Goal: Use online tool/utility: Utilize a website feature to perform a specific function

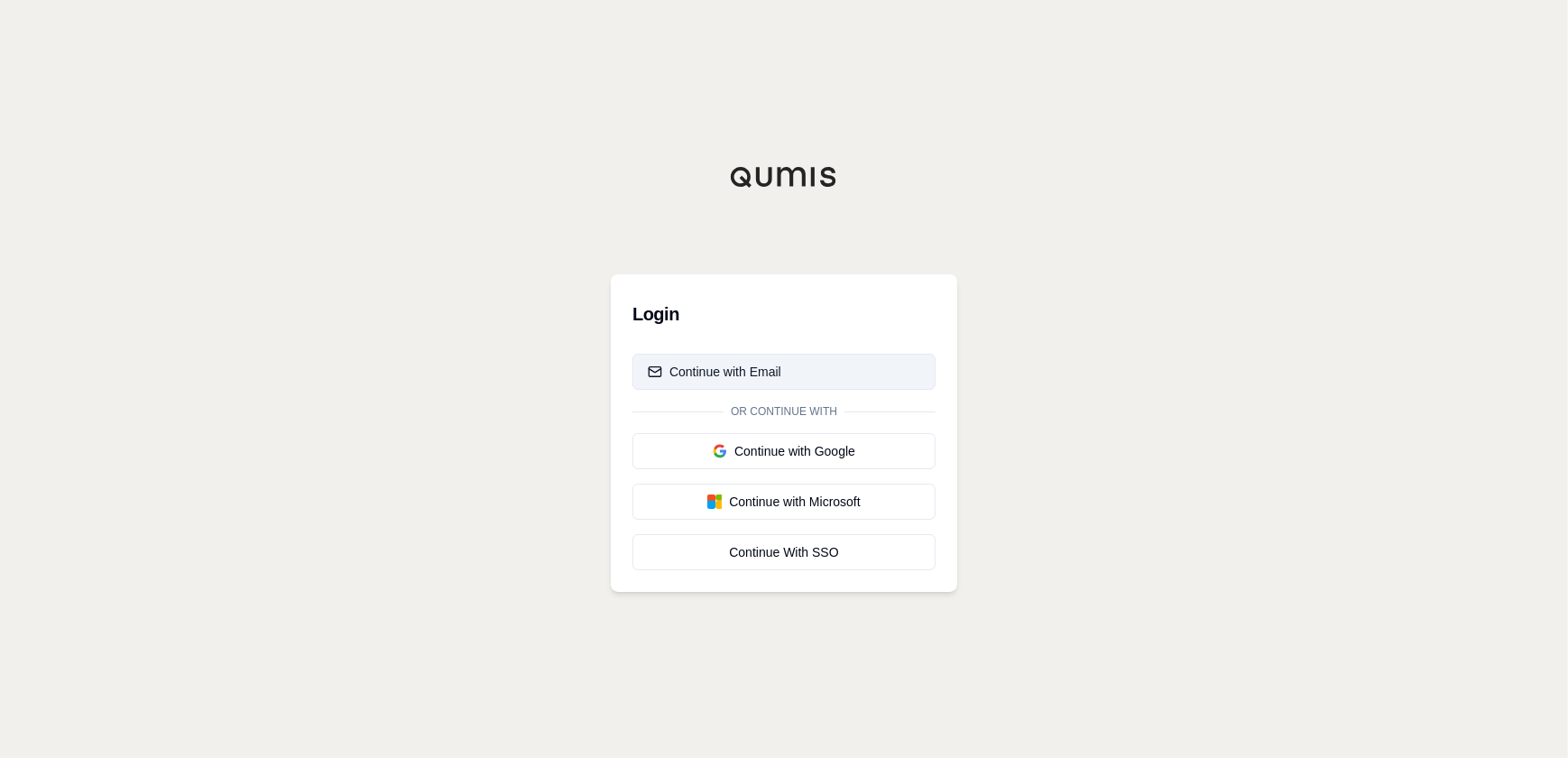
click at [808, 374] on button "Continue with Email" at bounding box center [784, 372] width 303 height 36
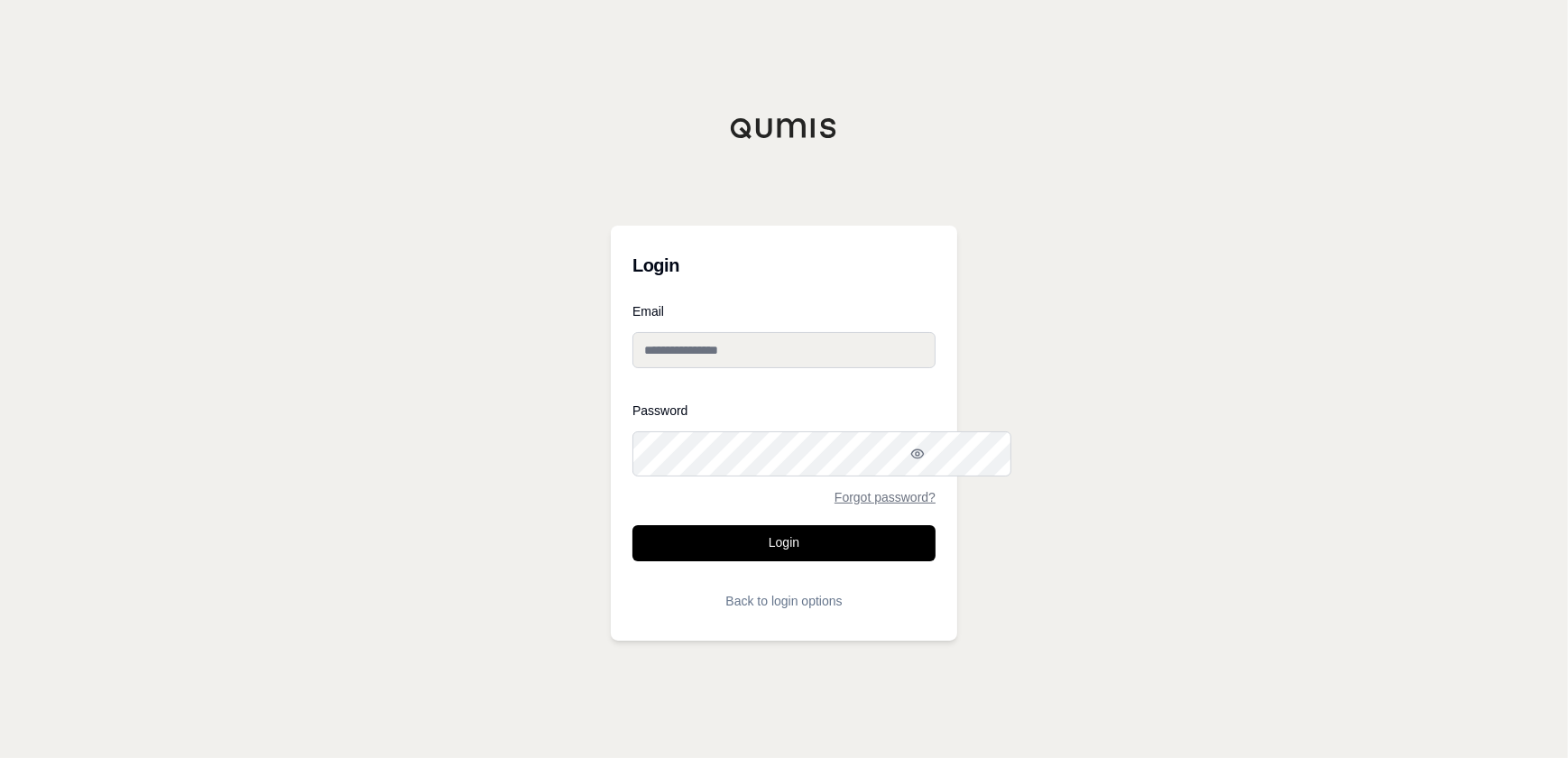
type input "**********"
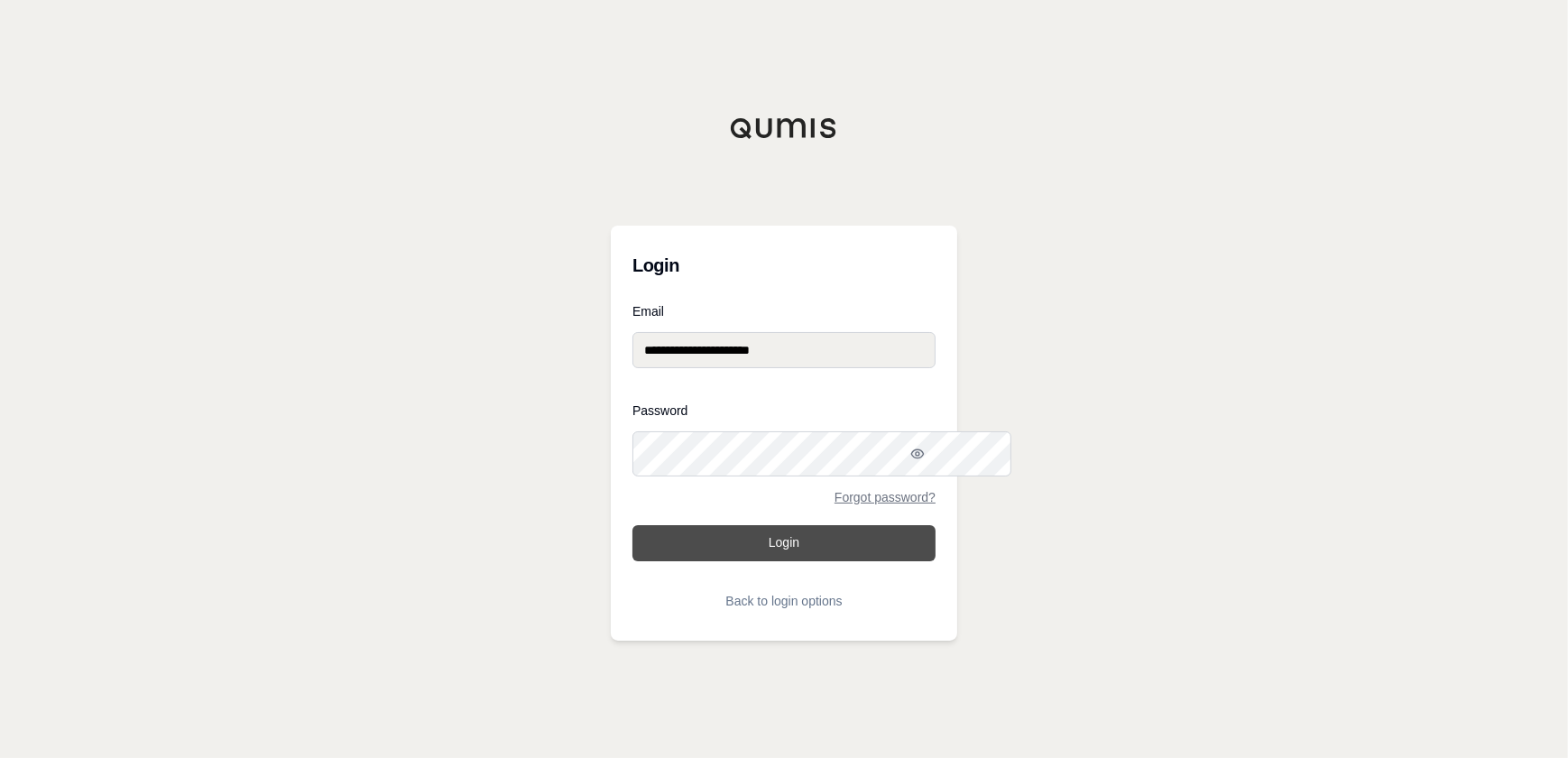
click at [800, 561] on button "Login" at bounding box center [784, 543] width 303 height 36
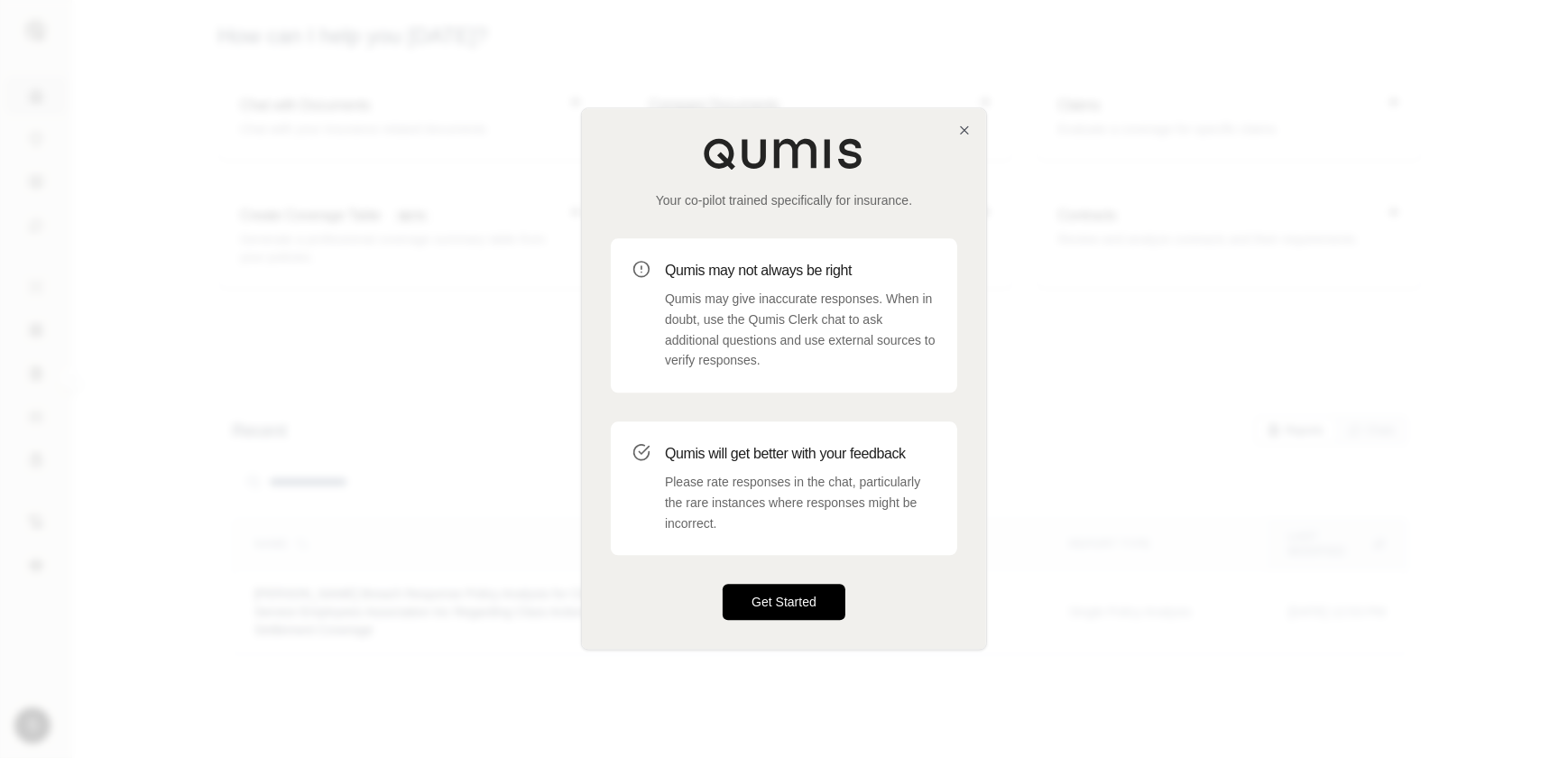
click at [821, 620] on button "Get Started" at bounding box center [784, 603] width 122 height 36
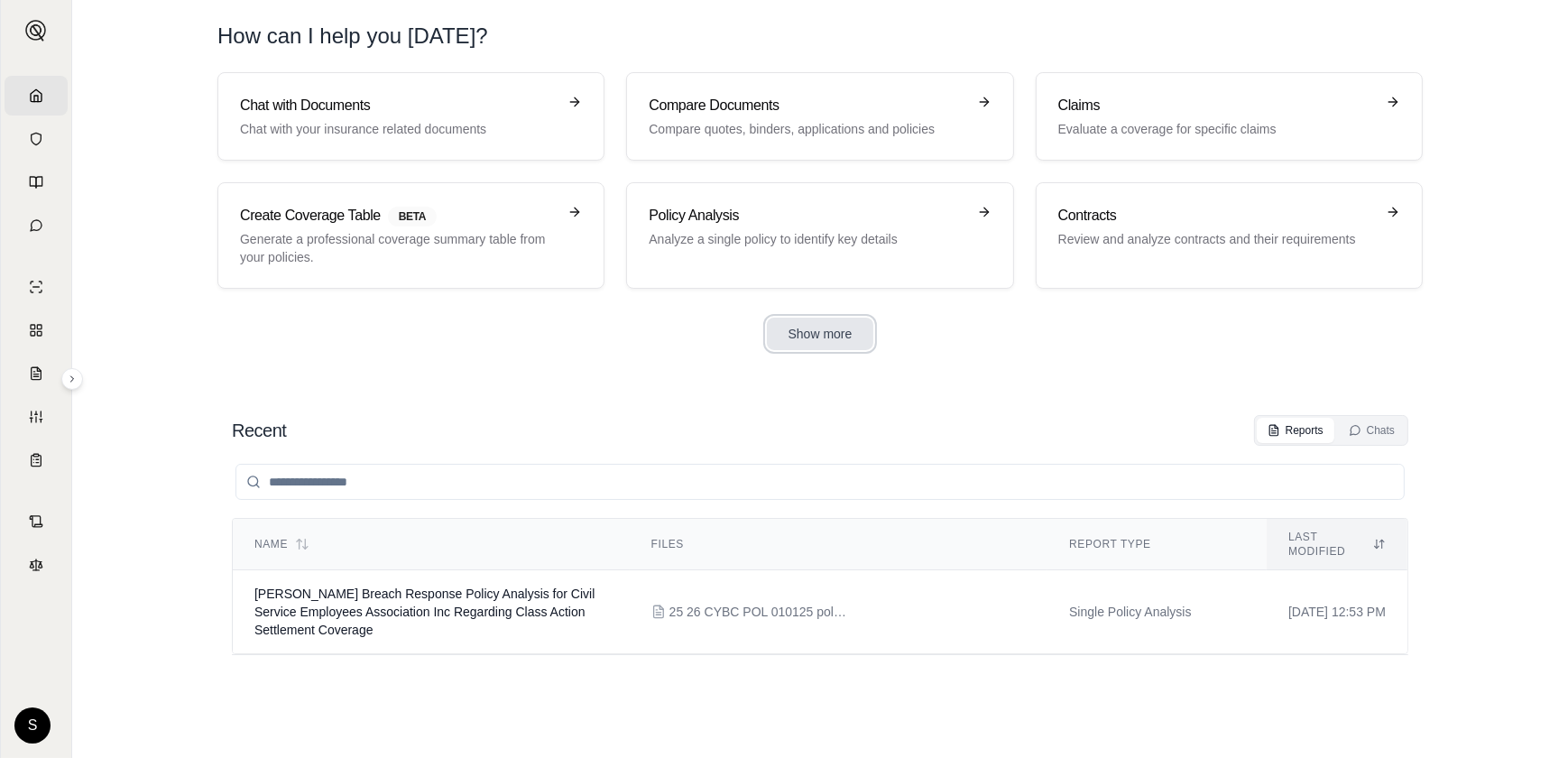
click at [853, 350] on button "Show more" at bounding box center [820, 334] width 107 height 33
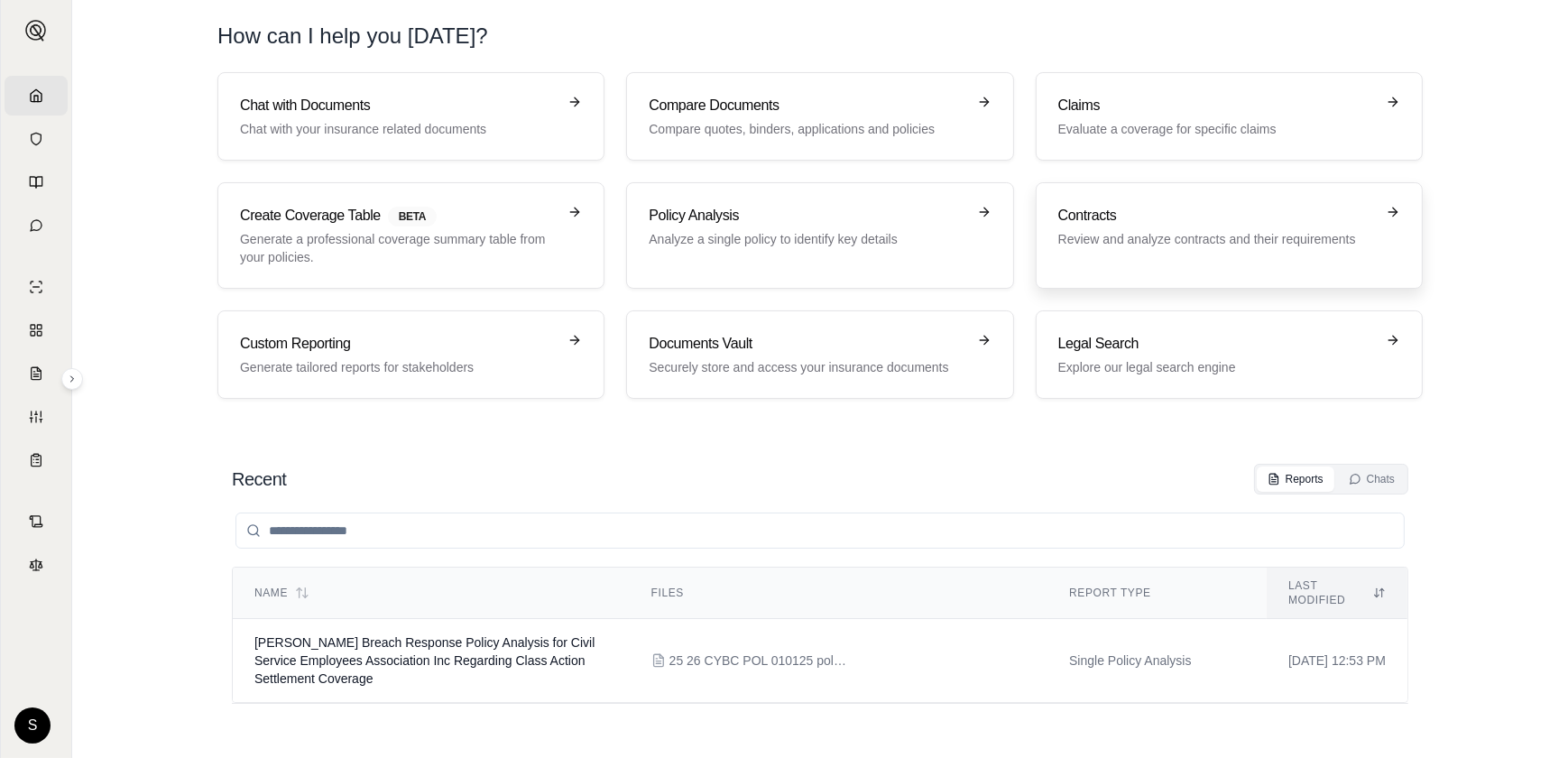
click at [1176, 248] on p "Review and analyze contracts and their requirements" at bounding box center [1216, 239] width 317 height 18
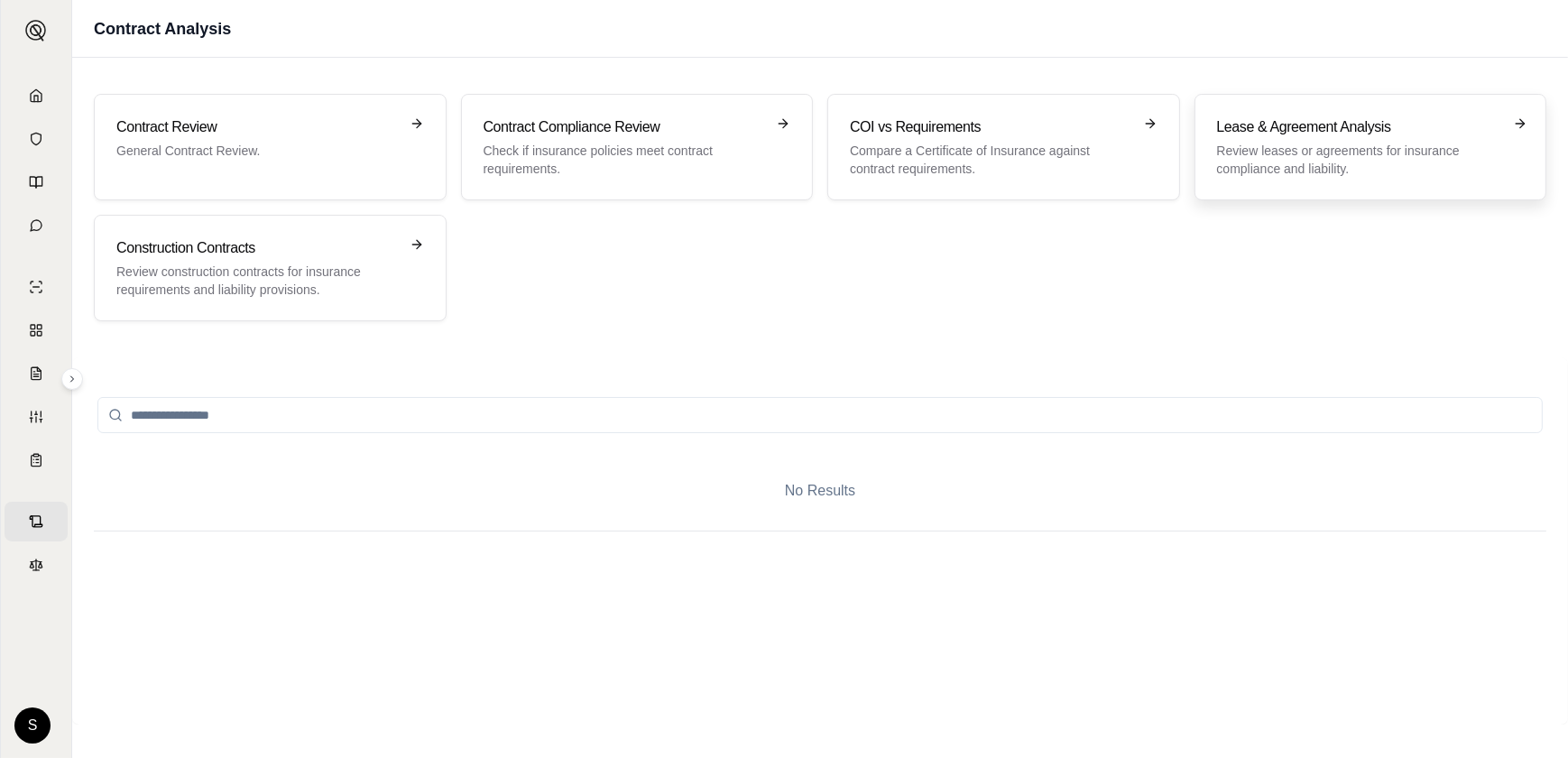
click at [1351, 138] on h3 "Lease & Agreement Analysis" at bounding box center [1358, 127] width 282 height 22
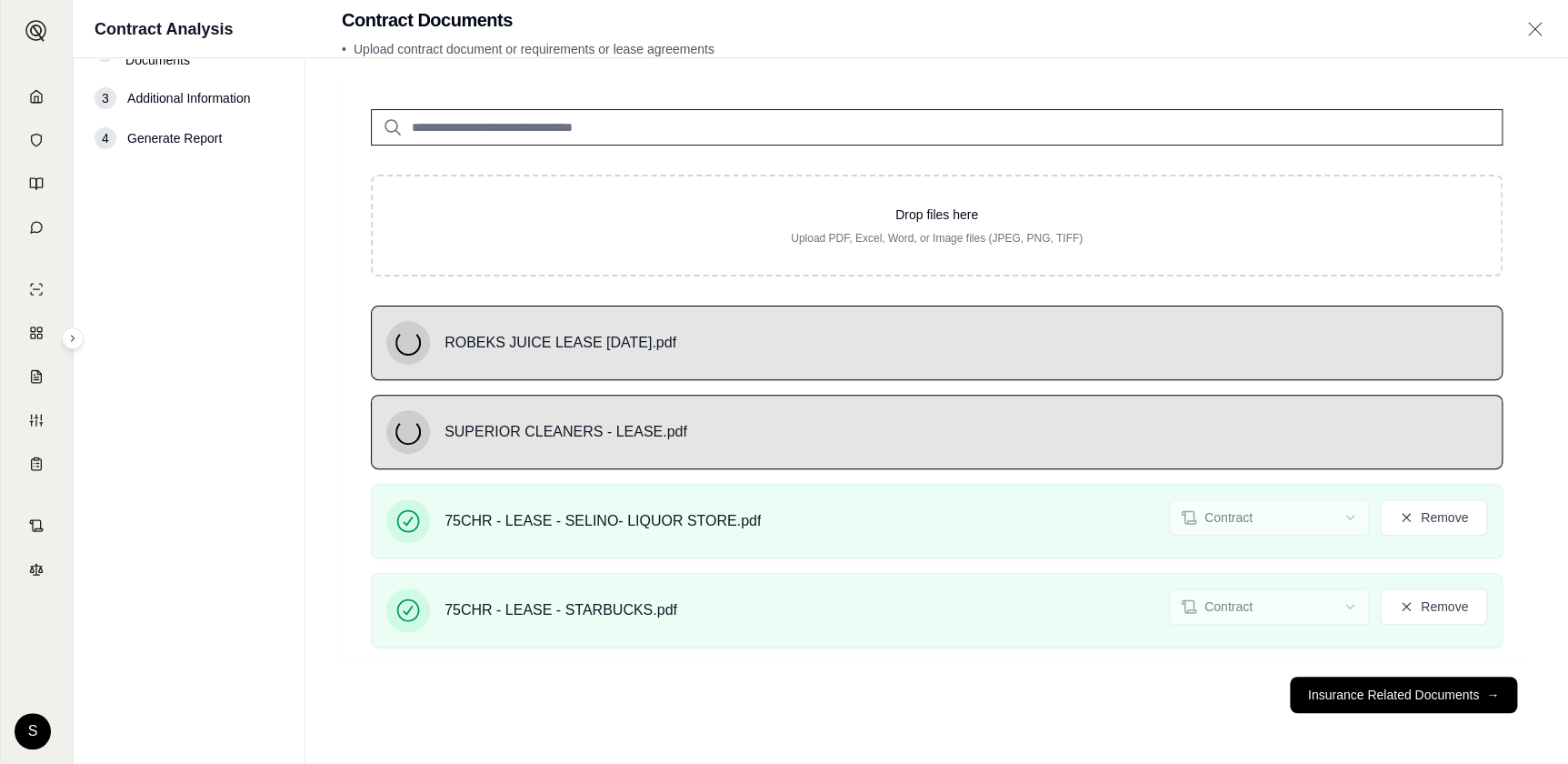
scroll to position [296, 0]
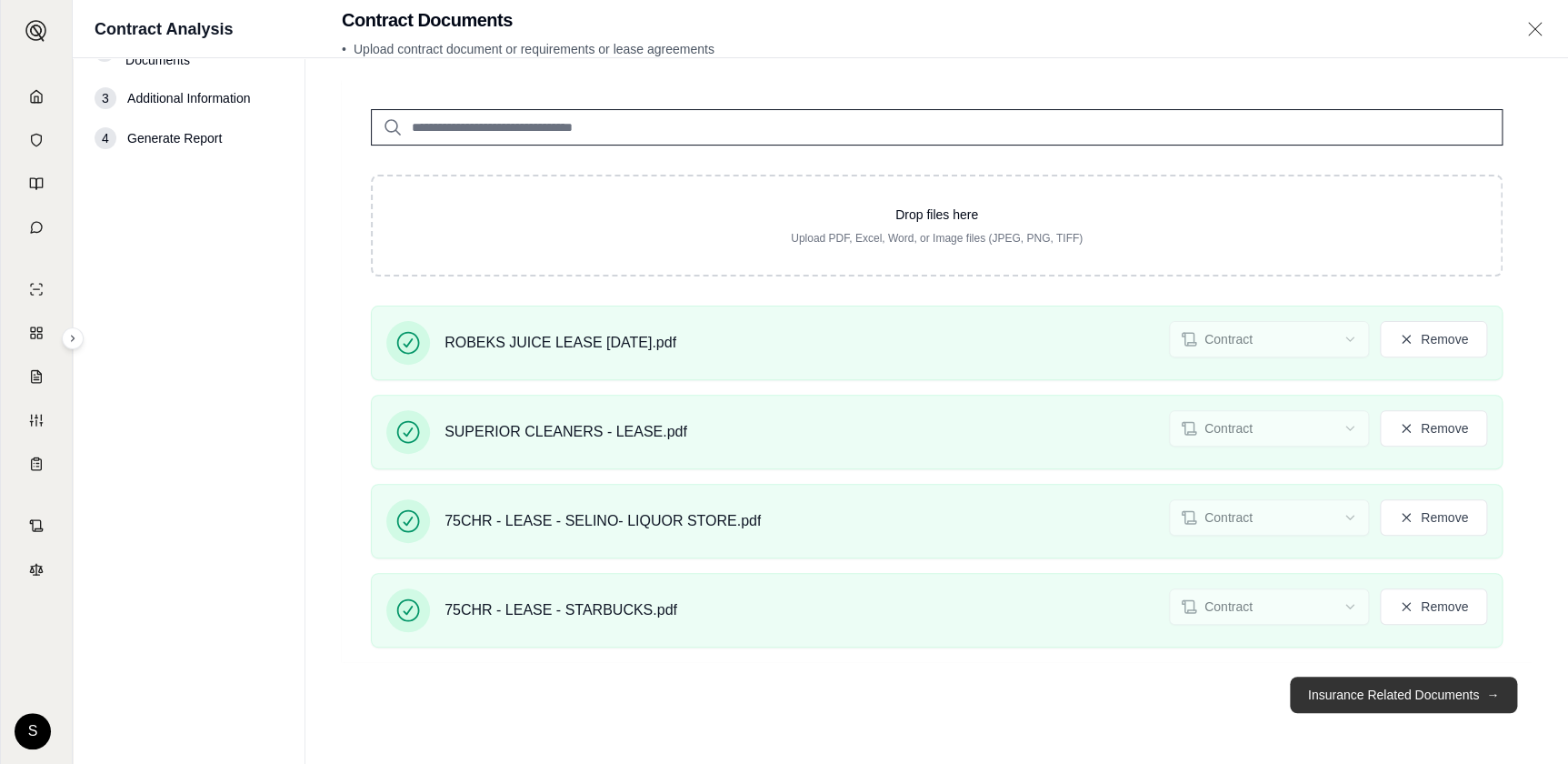
click at [1314, 676] on button "Insurance Related Documents →" at bounding box center [1403, 695] width 228 height 37
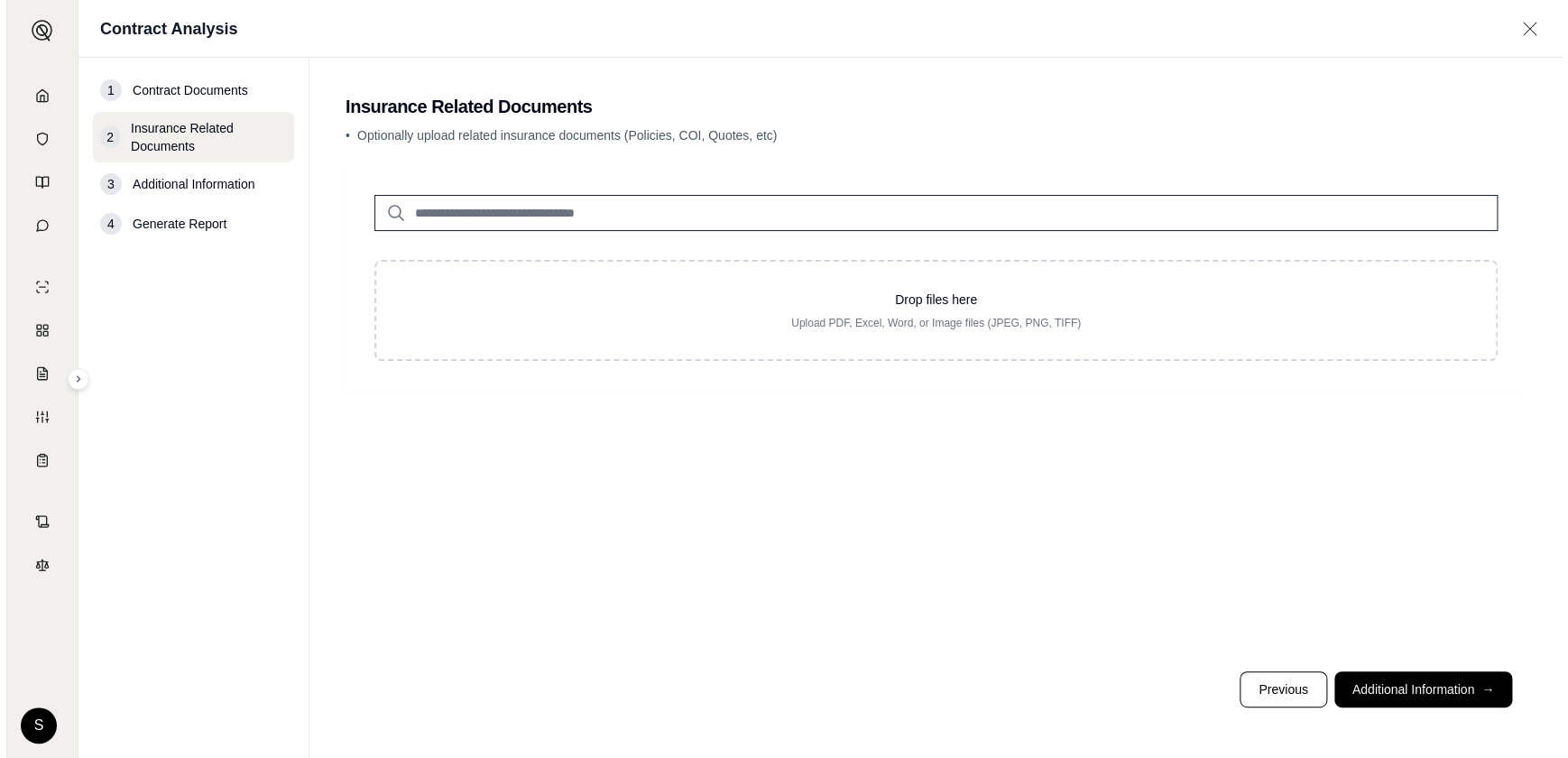
scroll to position [0, 0]
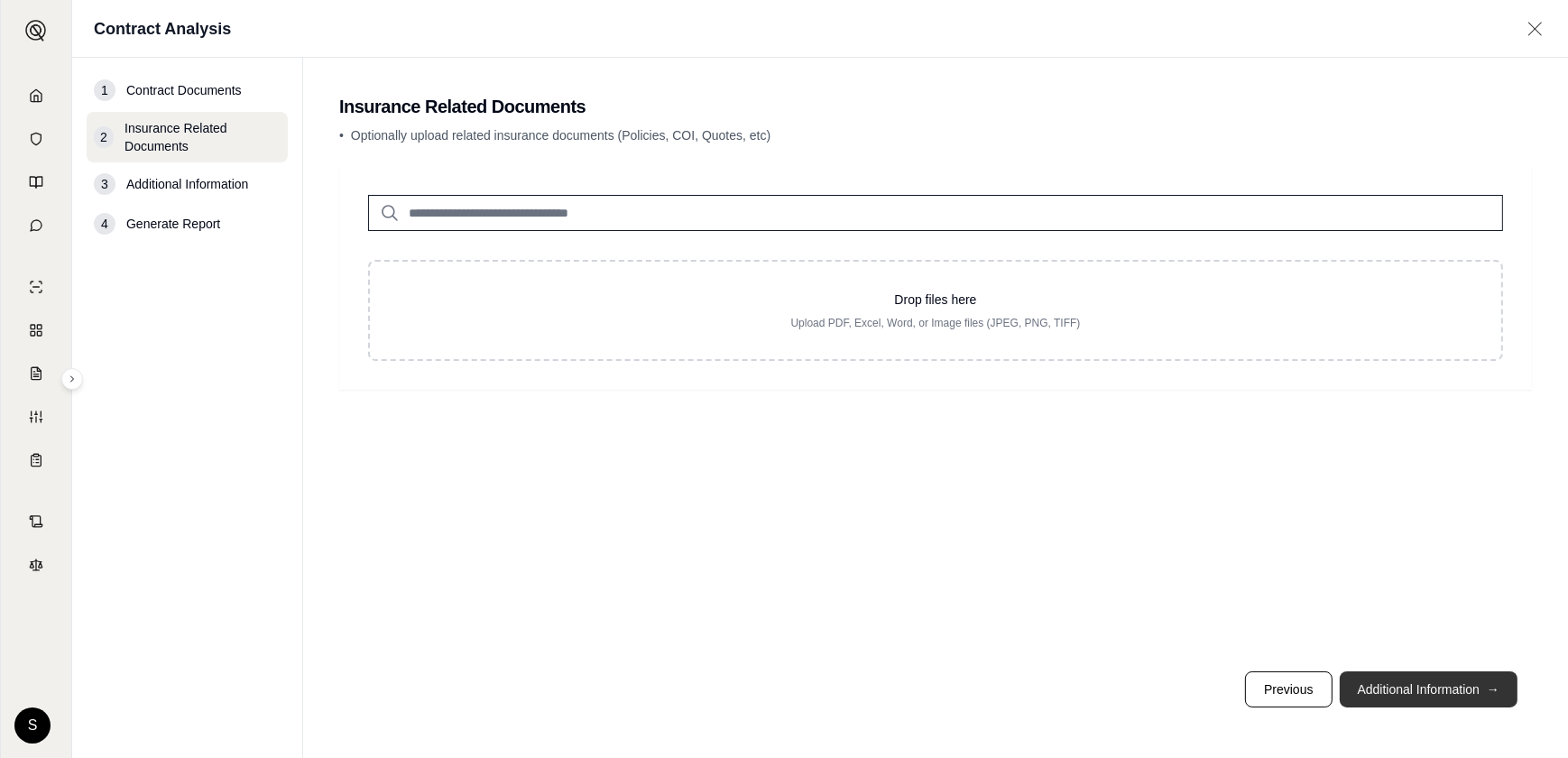
click at [1398, 671] on button "Additional Information →" at bounding box center [1428, 689] width 178 height 36
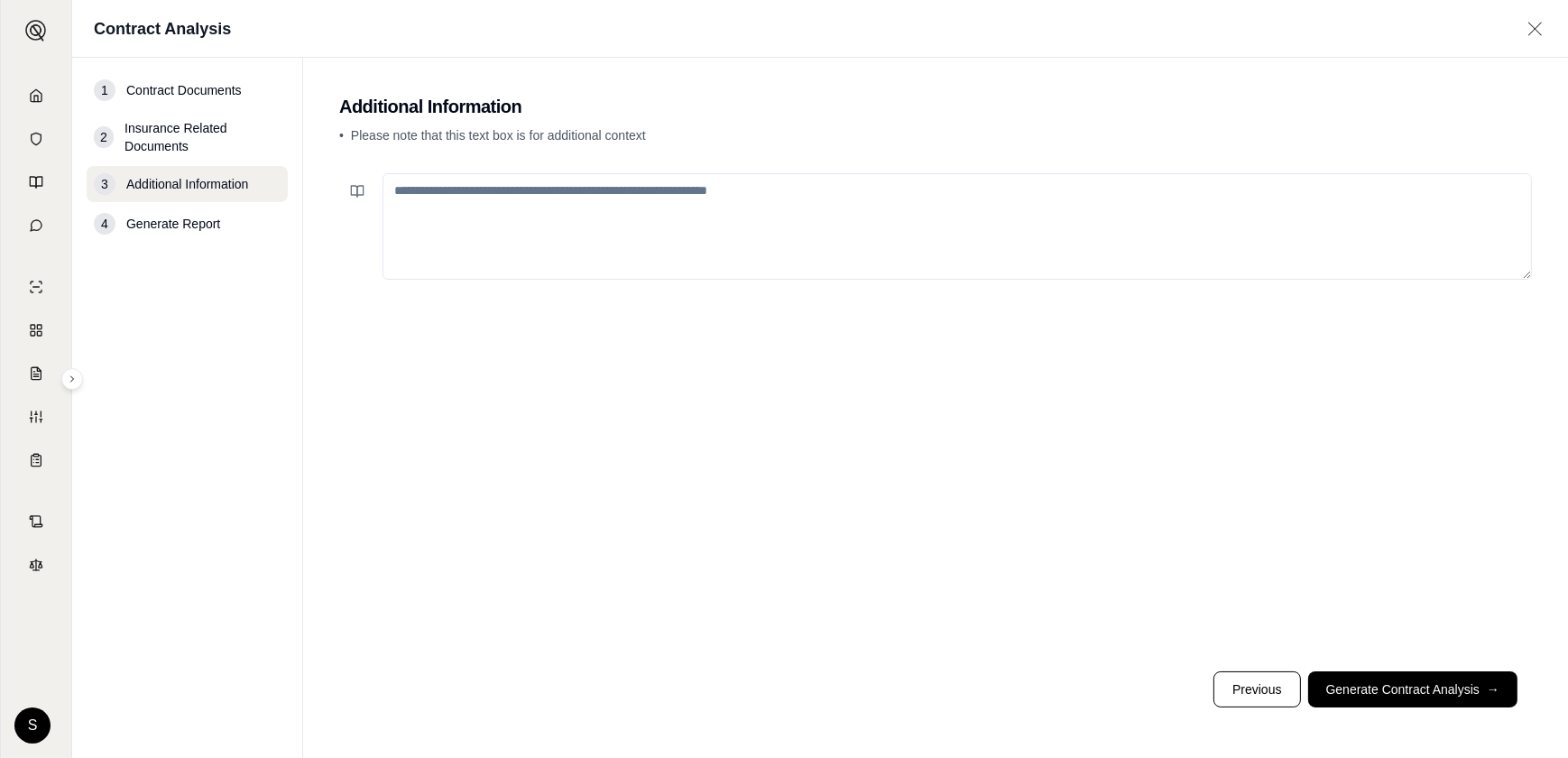
click at [637, 278] on textarea at bounding box center [957, 226] width 1149 height 106
click at [602, 235] on textarea "**********" at bounding box center [905, 239] width 1045 height 132
type textarea "**********"
click at [209, 233] on span "Generate Report" at bounding box center [172, 224] width 93 height 18
click at [1415, 671] on button "Generate Contract Analysis →" at bounding box center [1412, 689] width 209 height 36
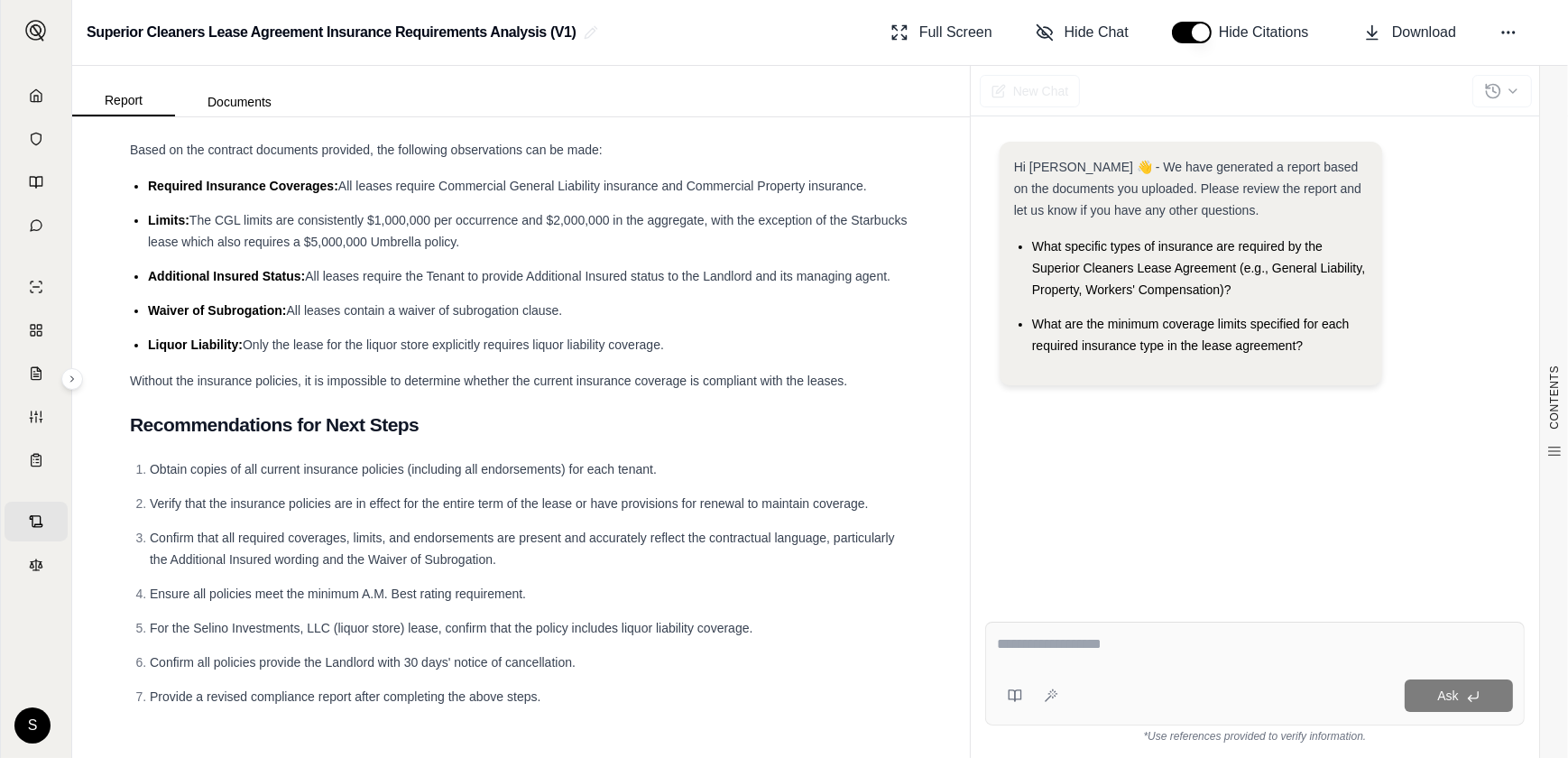
scroll to position [3581, 0]
click at [1392, 44] on span "Download" at bounding box center [1424, 33] width 64 height 22
